Goal: Task Accomplishment & Management: Manage account settings

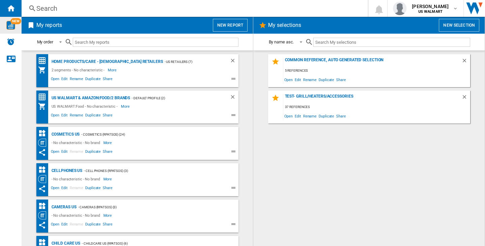
click at [8, 20] on div "NEW" at bounding box center [11, 25] width 22 height 17
click at [435, 11] on b "US WALMART" at bounding box center [430, 11] width 24 height 4
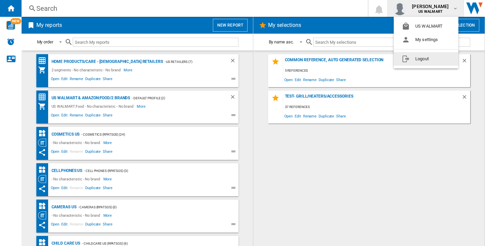
click at [434, 63] on button "Logout" at bounding box center [426, 58] width 65 height 13
